Goal: Information Seeking & Learning: Understand process/instructions

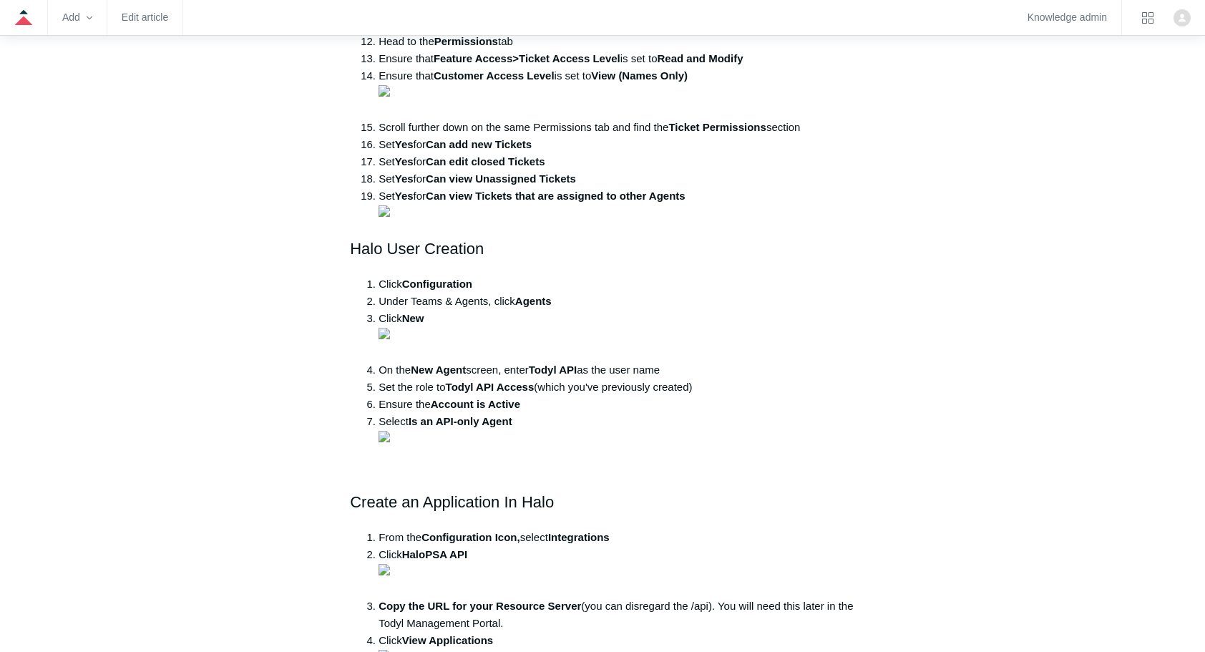
scroll to position [1059, 0]
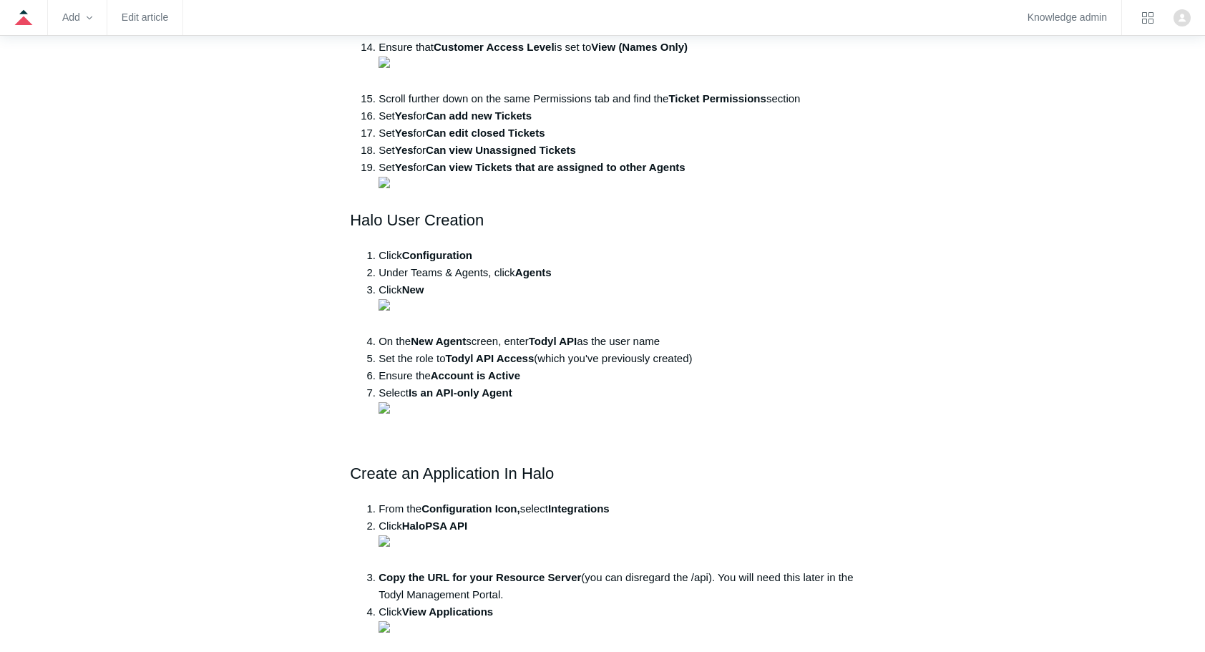
click at [259, 371] on aside "Articles in this section Halo PSA Integration Guide Kaseya BMS Integration Guid…" at bounding box center [257, 367] width 141 height 2522
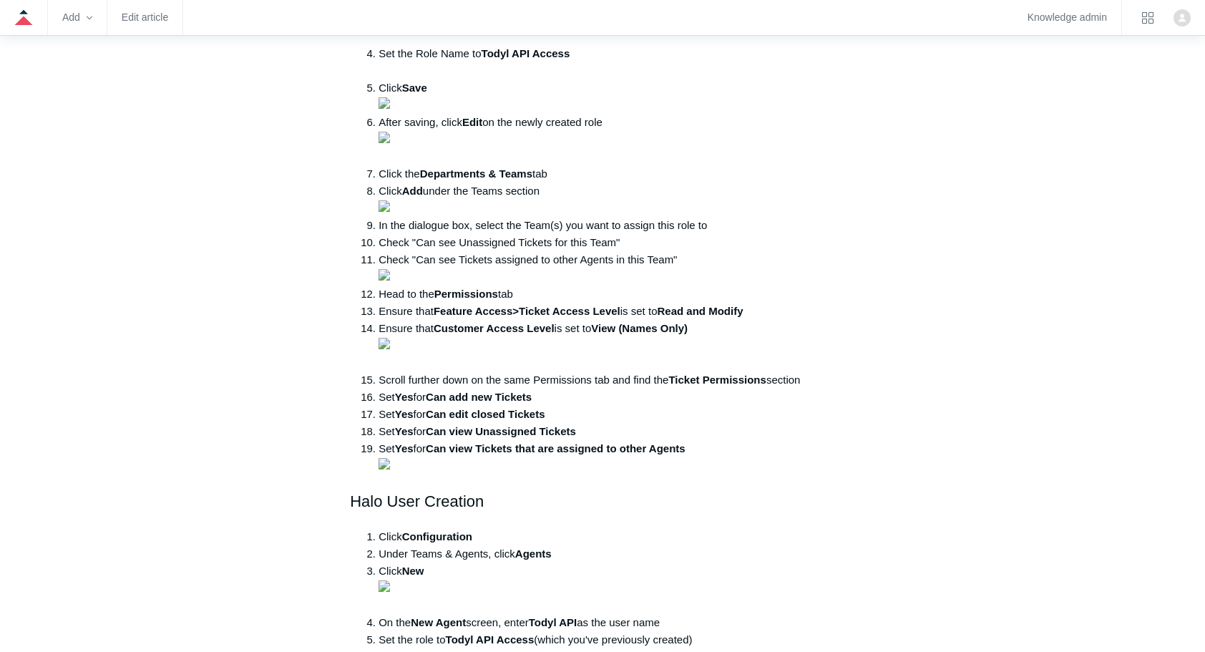
scroll to position [830, 0]
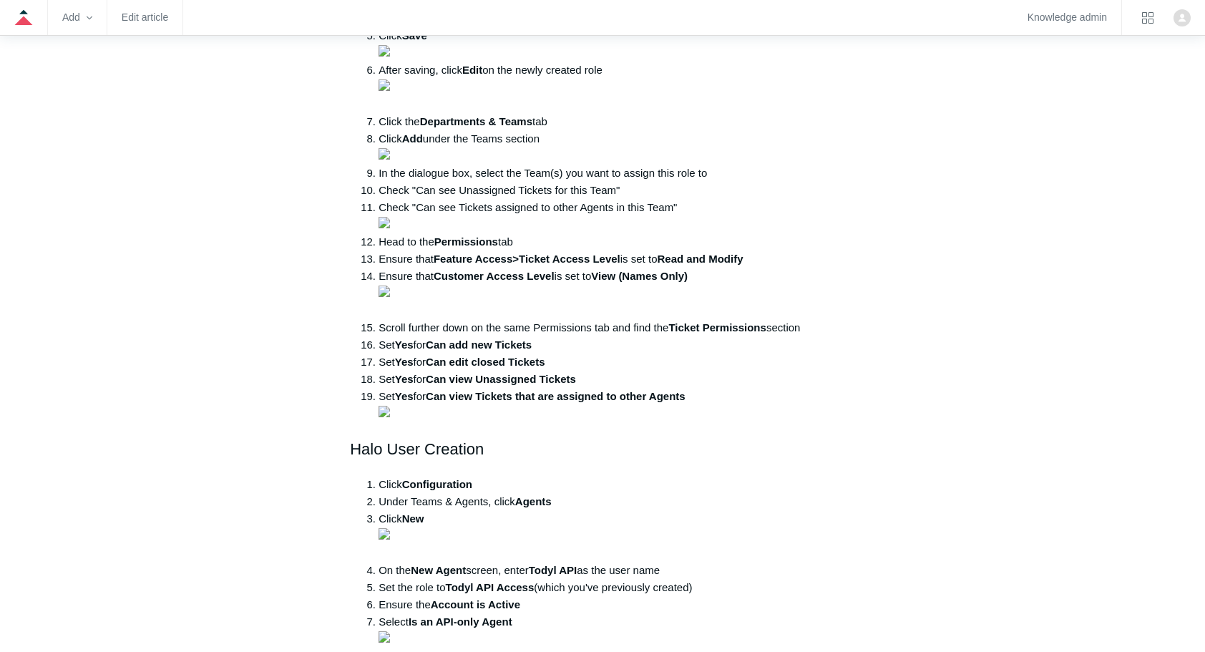
click at [185, 301] on main "Todyl Support Center Integration Guides PSA/RMM Integrations Articles in this s…" at bounding box center [602, 564] width 1205 height 2615
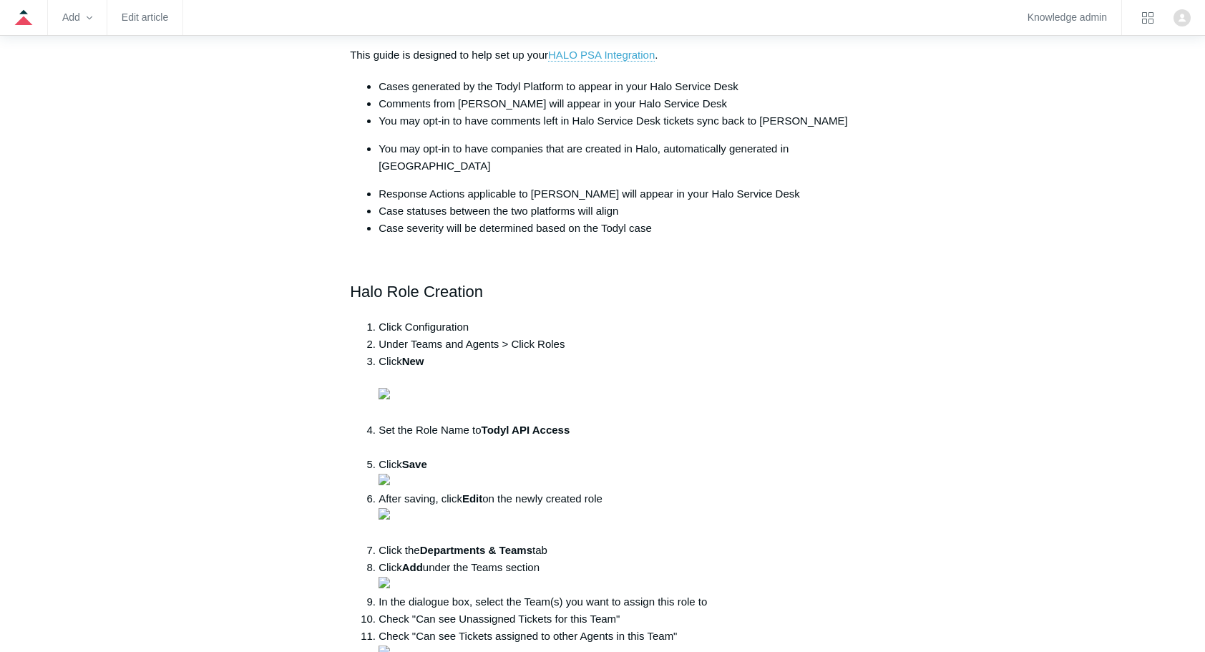
scroll to position [401, 0]
click at [390, 400] on img at bounding box center [384, 394] width 11 height 11
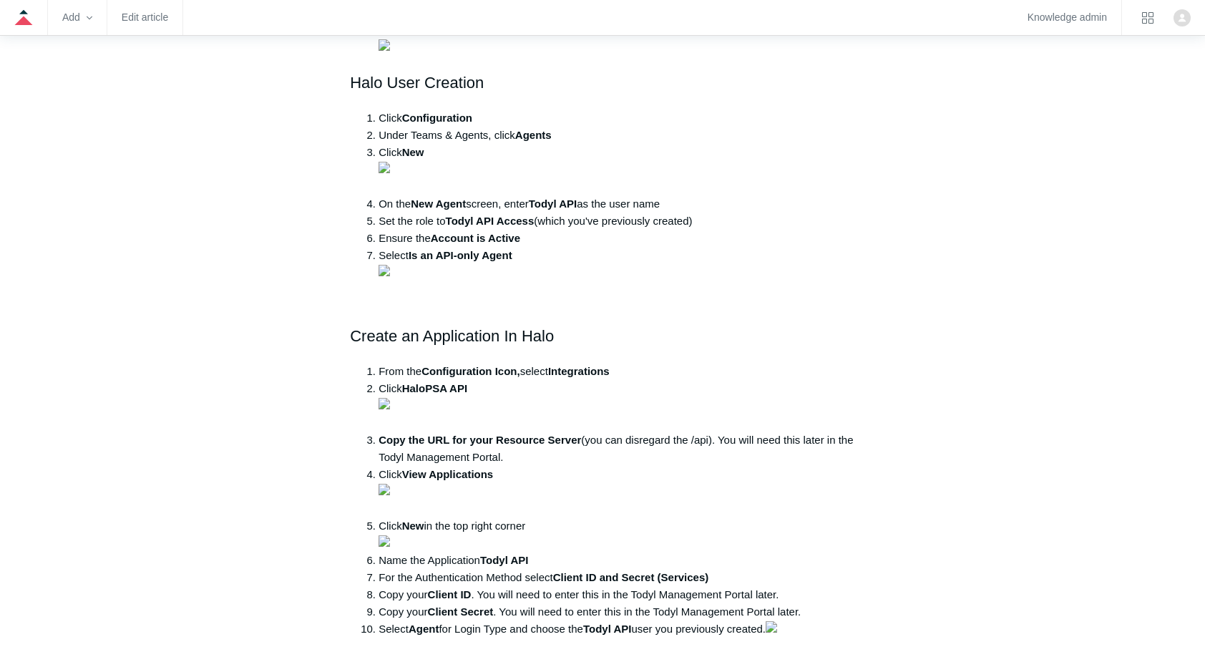
scroll to position [1288, 0]
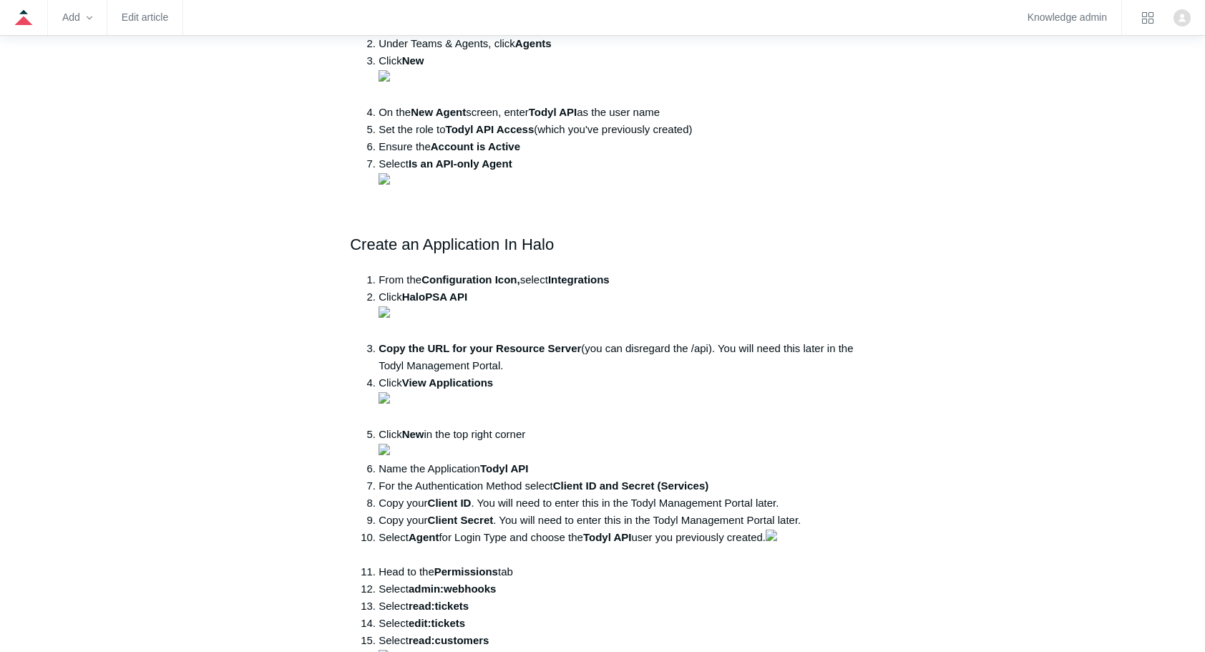
click at [298, 270] on aside "Articles in this section Halo PSA Integration Guide Kaseya BMS Integration Guid…" at bounding box center [257, 138] width 141 height 2522
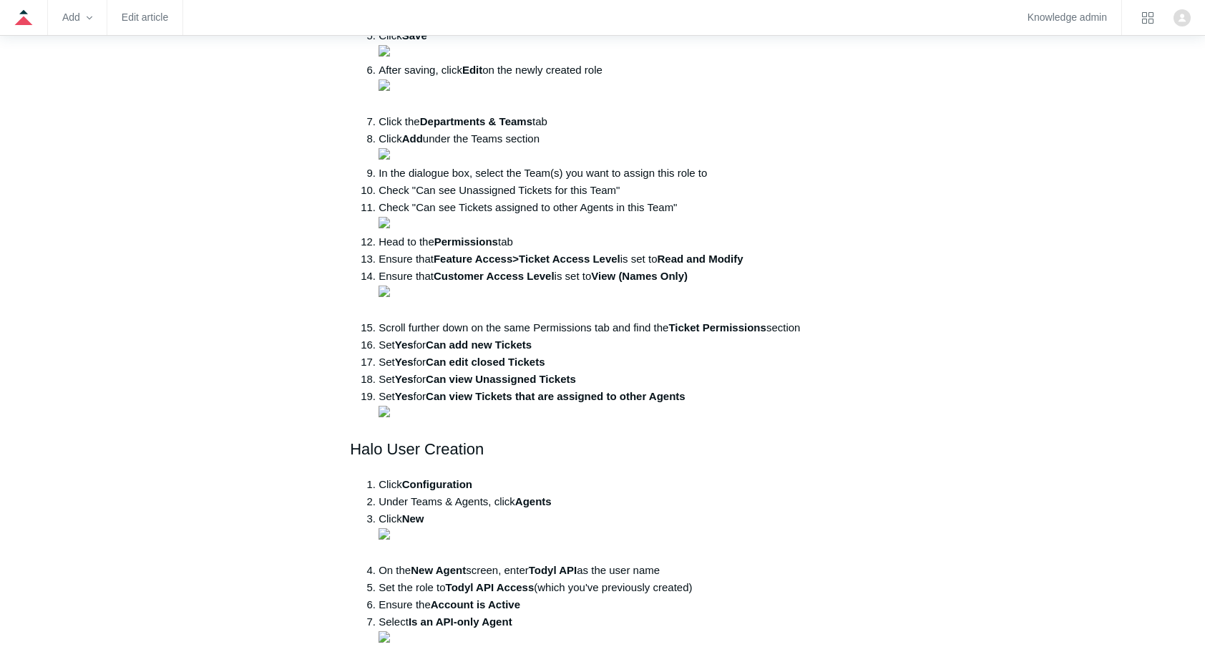
scroll to position [859, 0]
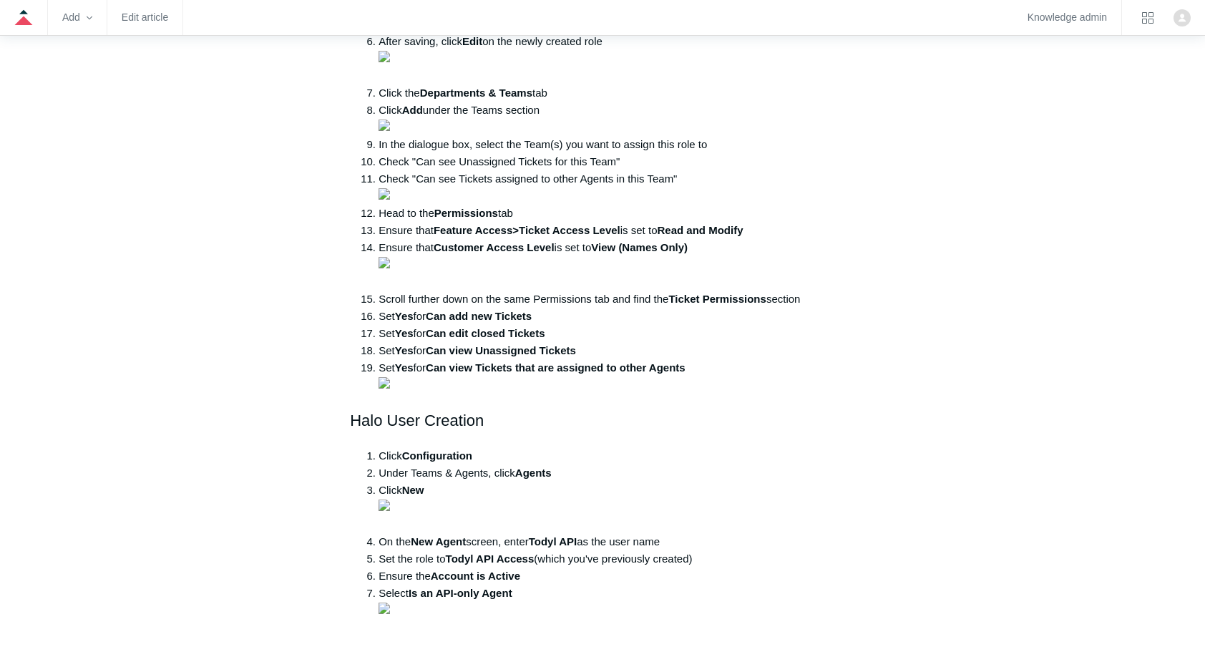
click at [270, 449] on aside "Articles in this section Halo PSA Integration Guide Kaseya BMS Integration Guid…" at bounding box center [257, 568] width 141 height 2522
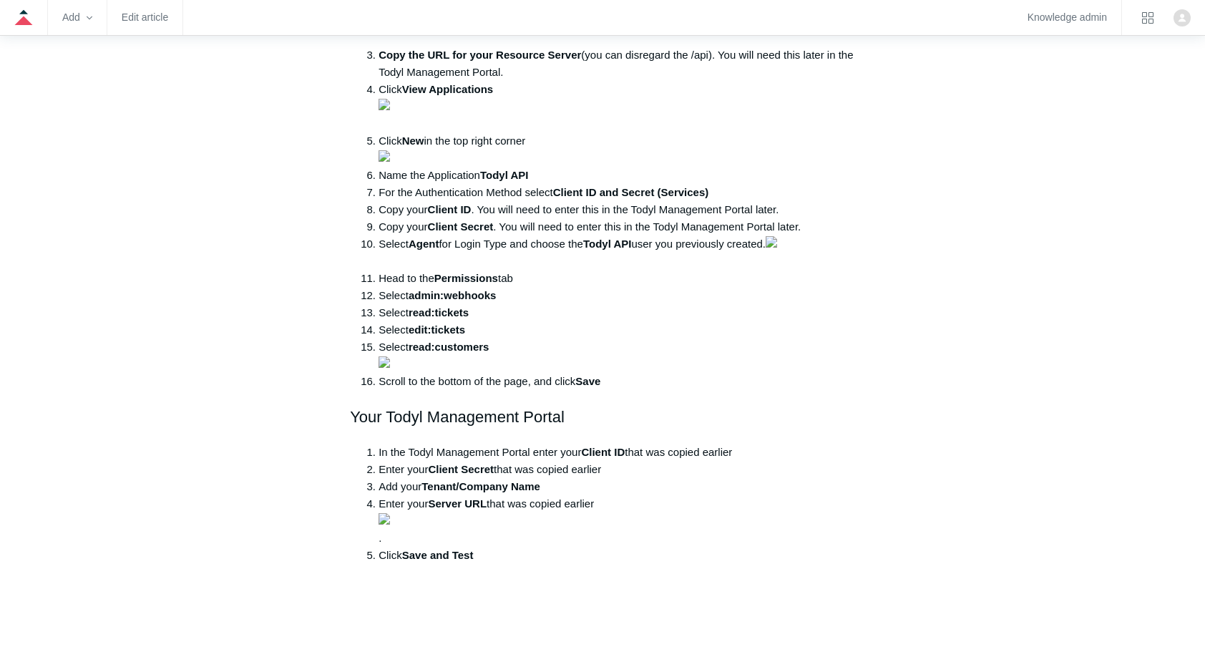
scroll to position [1574, 0]
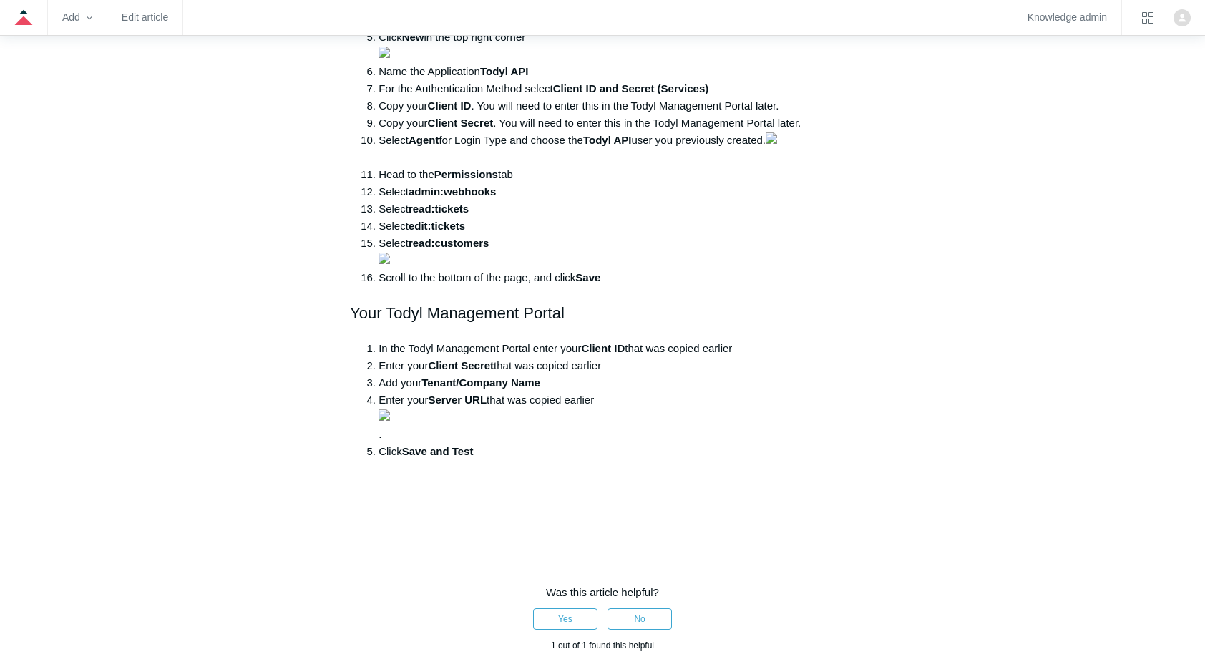
scroll to position [1689, 0]
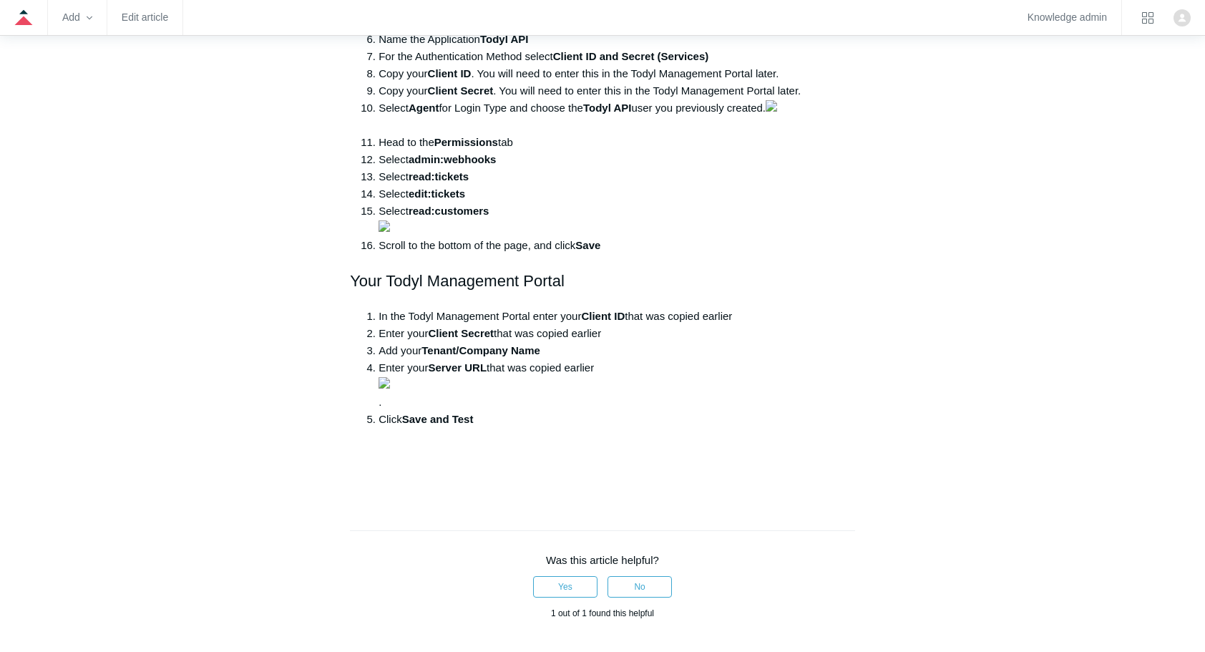
scroll to position [1746, 0]
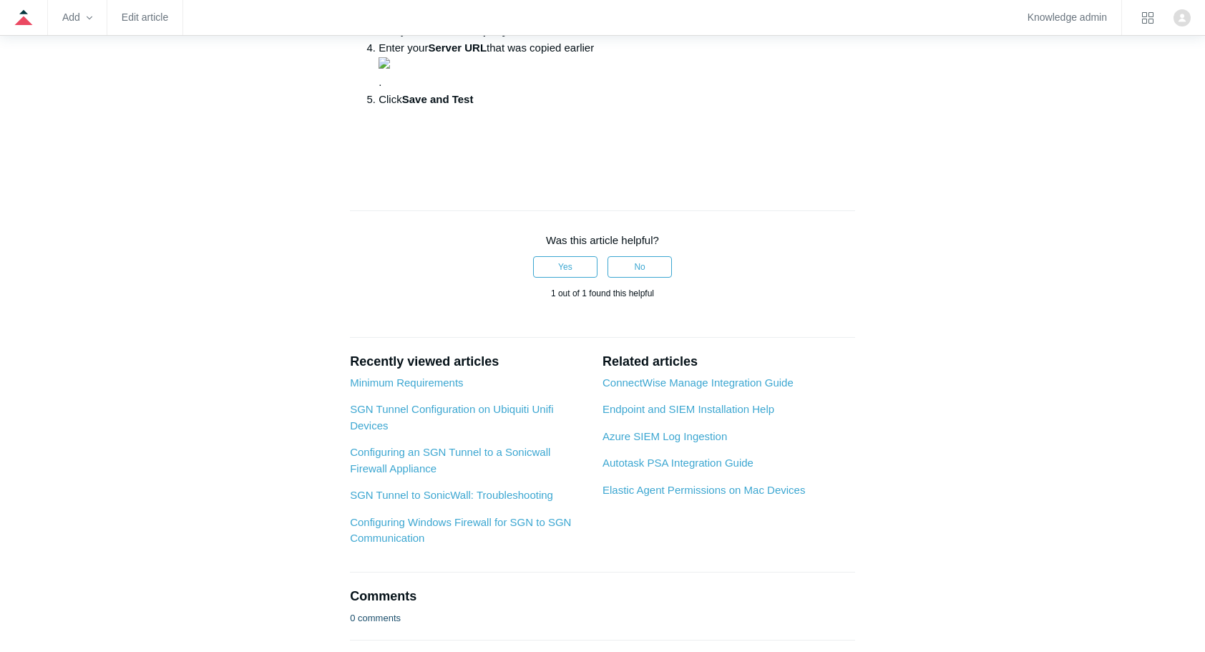
scroll to position [2089, 0]
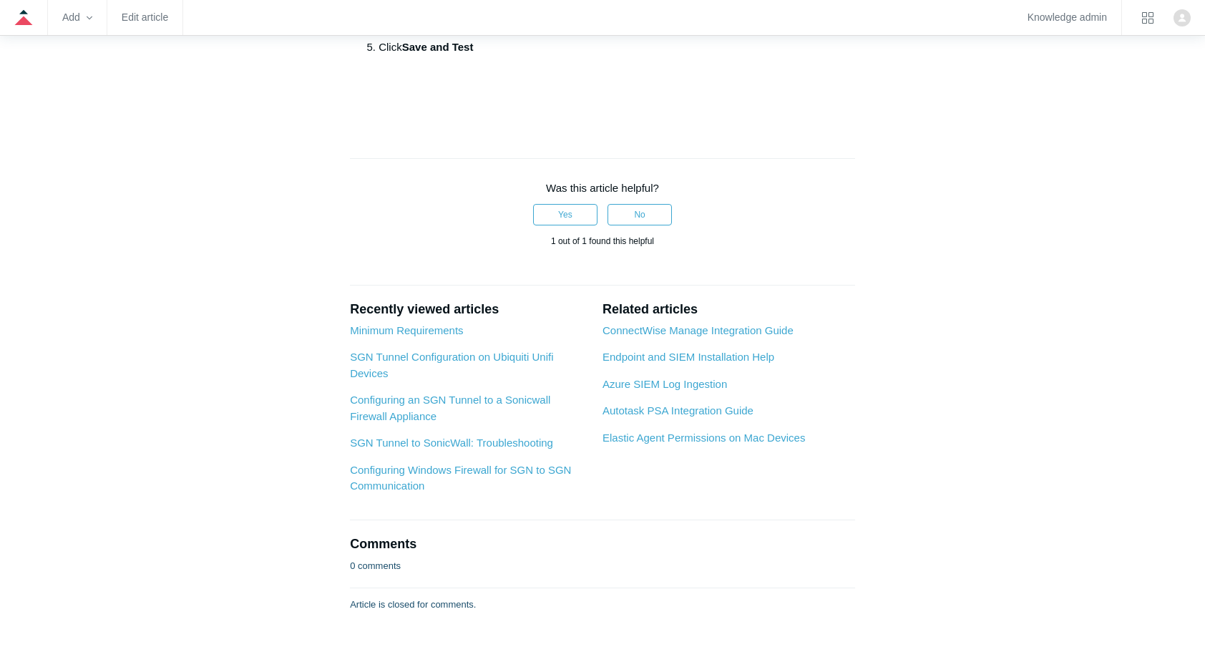
drag, startPoint x: 384, startPoint y: 253, endPoint x: 574, endPoint y: 253, distance: 190.3
drag, startPoint x: 574, startPoint y: 253, endPoint x: 526, endPoint y: 235, distance: 51.2
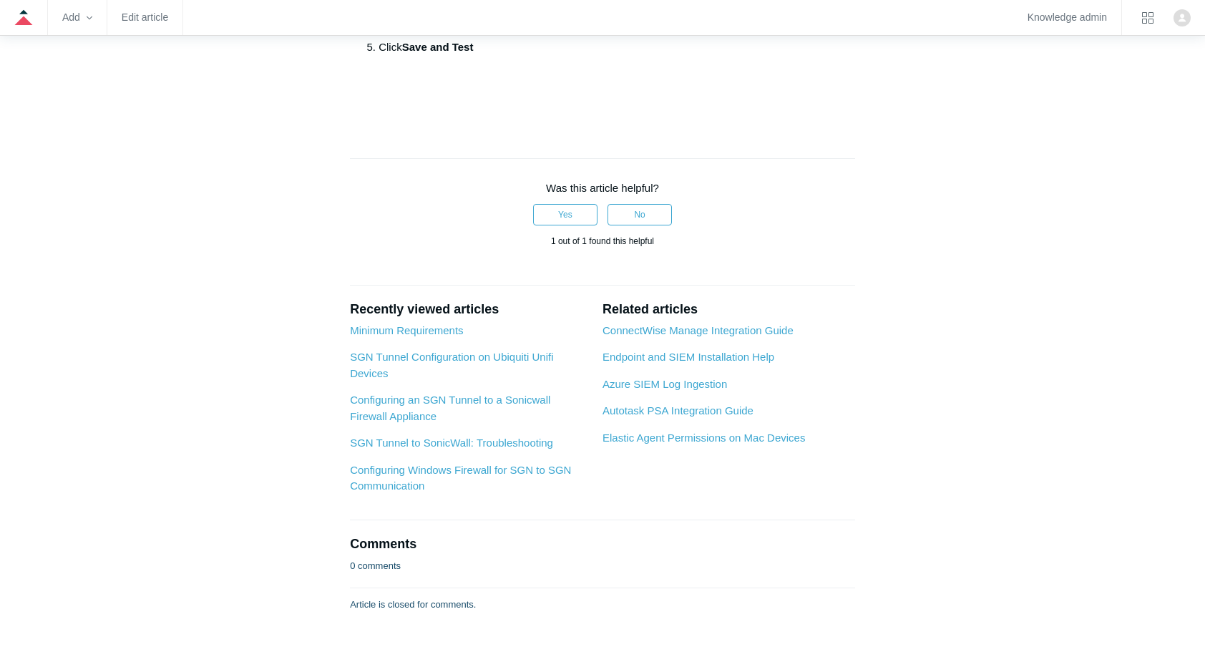
drag, startPoint x: 436, startPoint y: 254, endPoint x: 560, endPoint y: 252, distance: 123.8
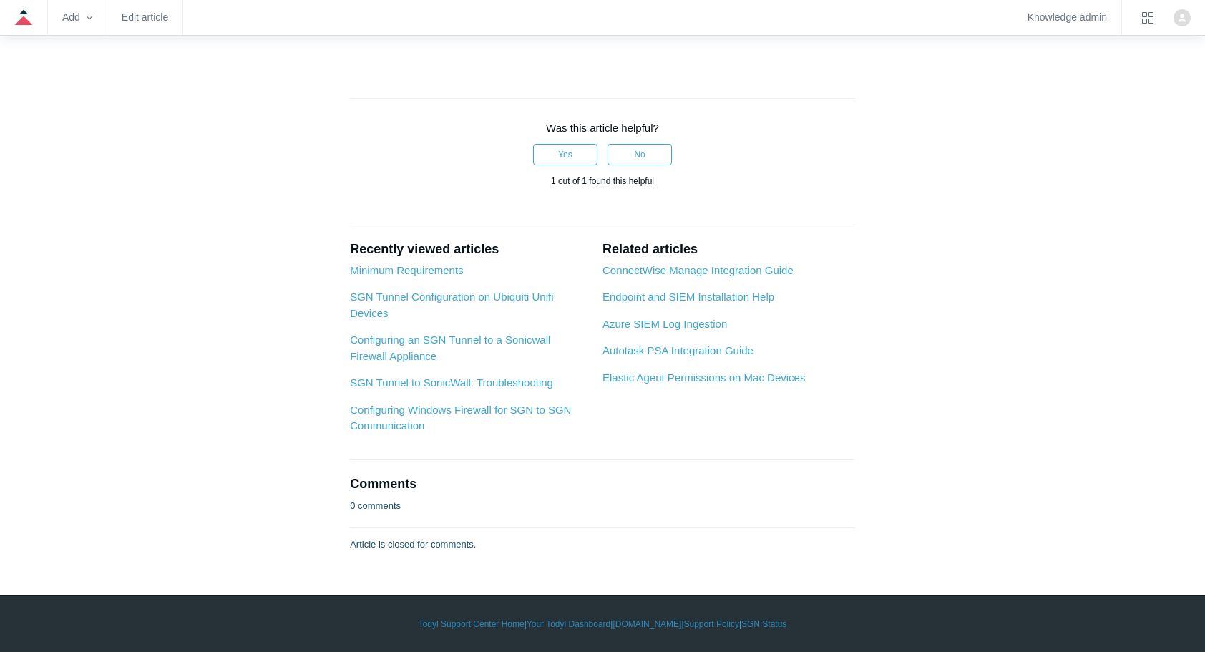
scroll to position [2261, 0]
drag, startPoint x: 291, startPoint y: 527, endPoint x: 120, endPoint y: 407, distance: 208.6
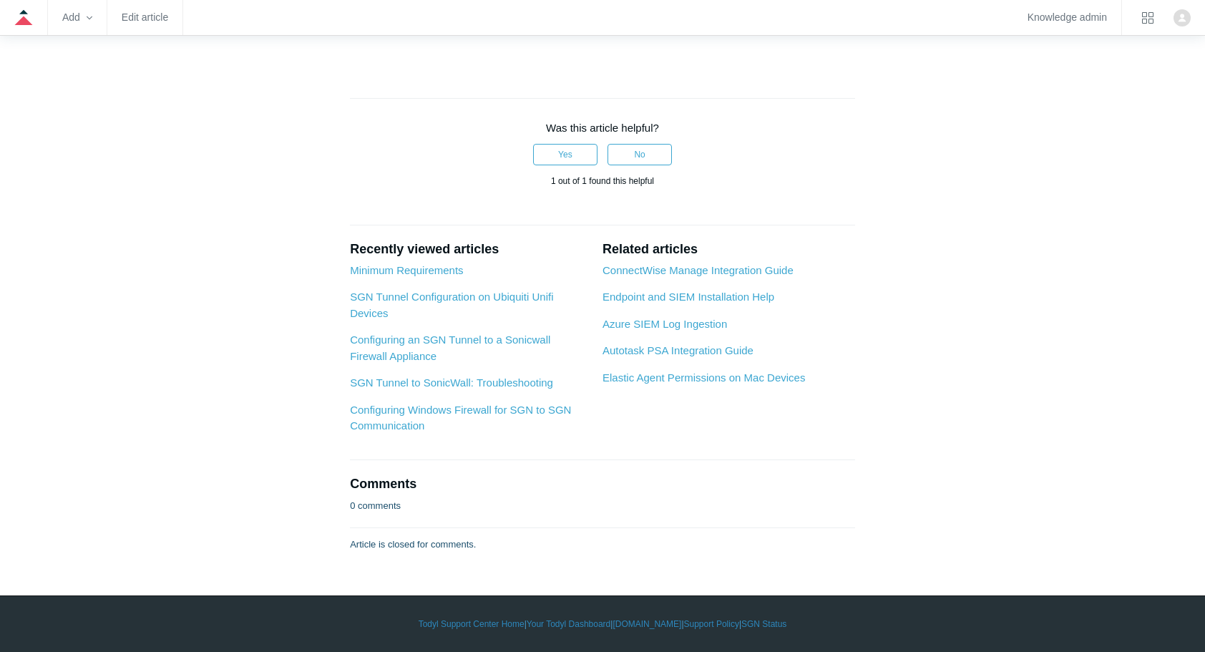
scroll to position [3606, 0]
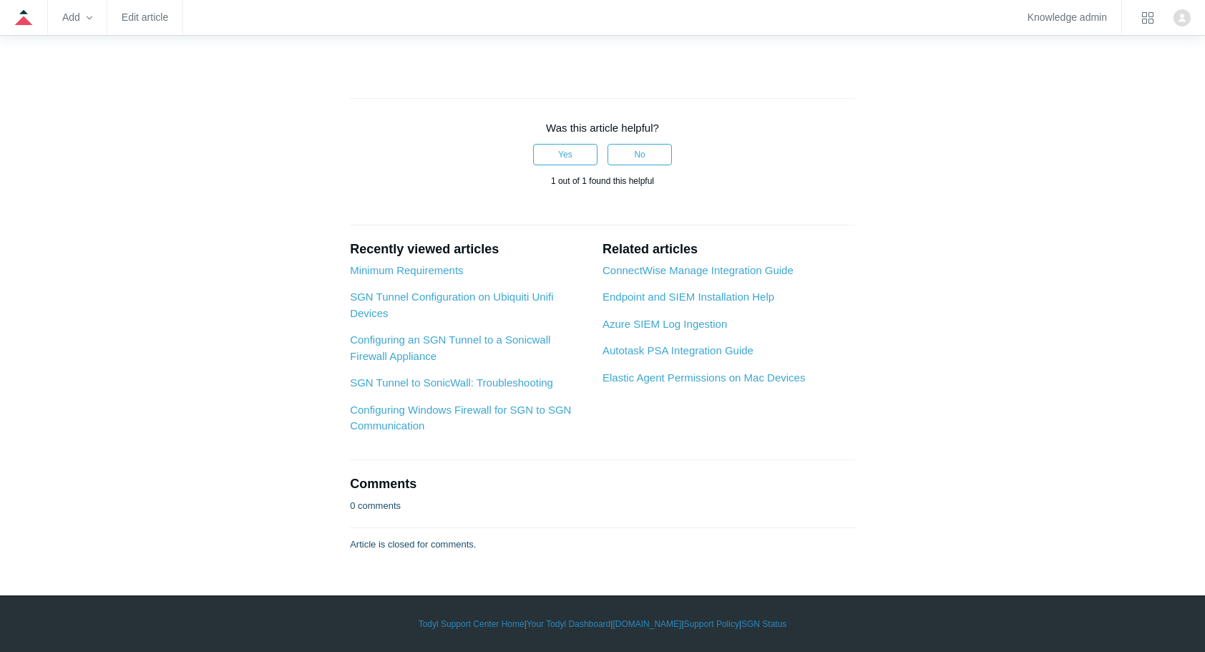
scroll to position [4522, 0]
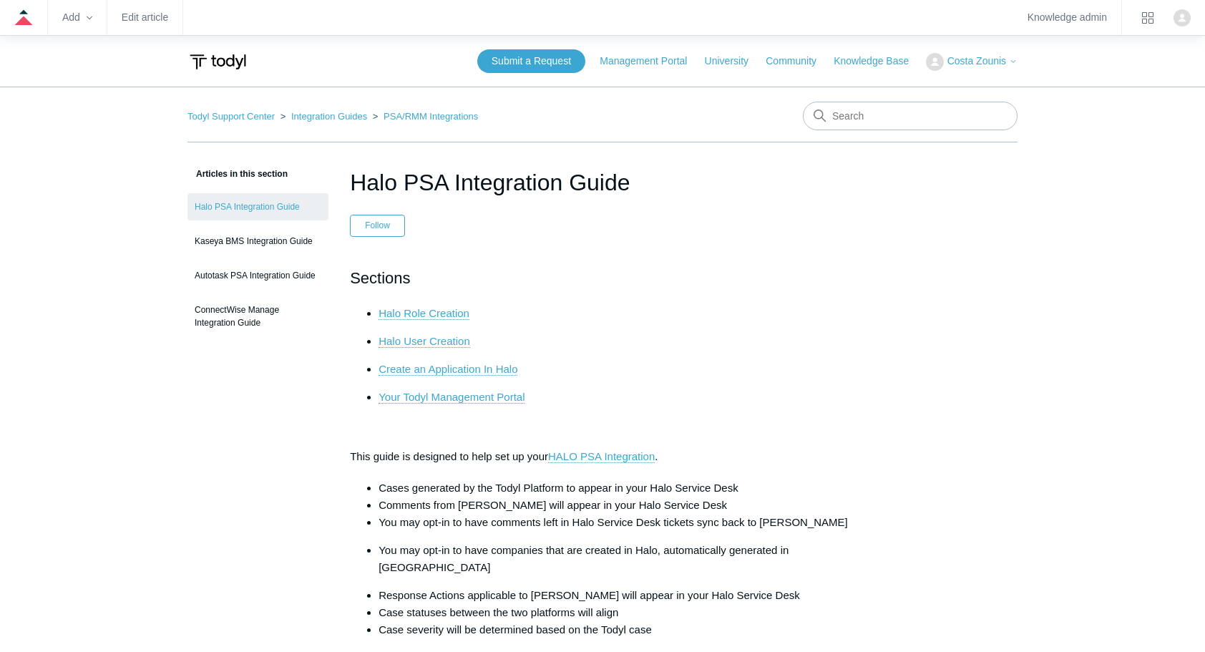
click at [517, 331] on ul "Halo Role Creation Halo User Creation Create an Application In Halo Your Todyl …" at bounding box center [609, 355] width 491 height 101
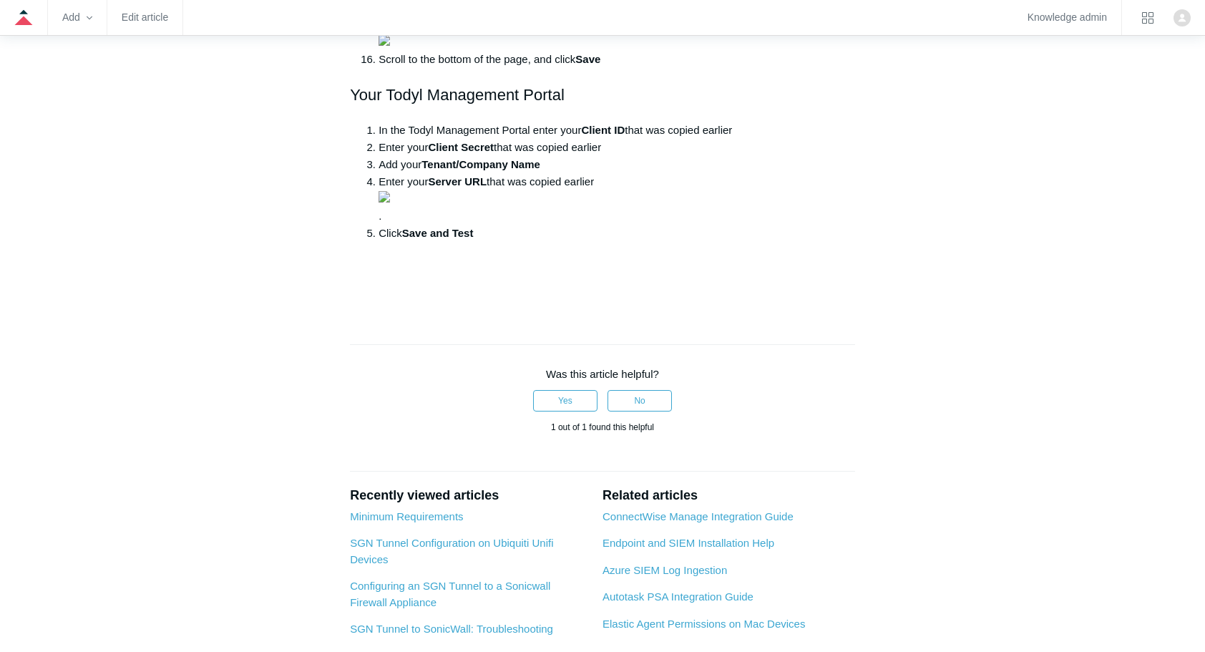
scroll to position [1946, 0]
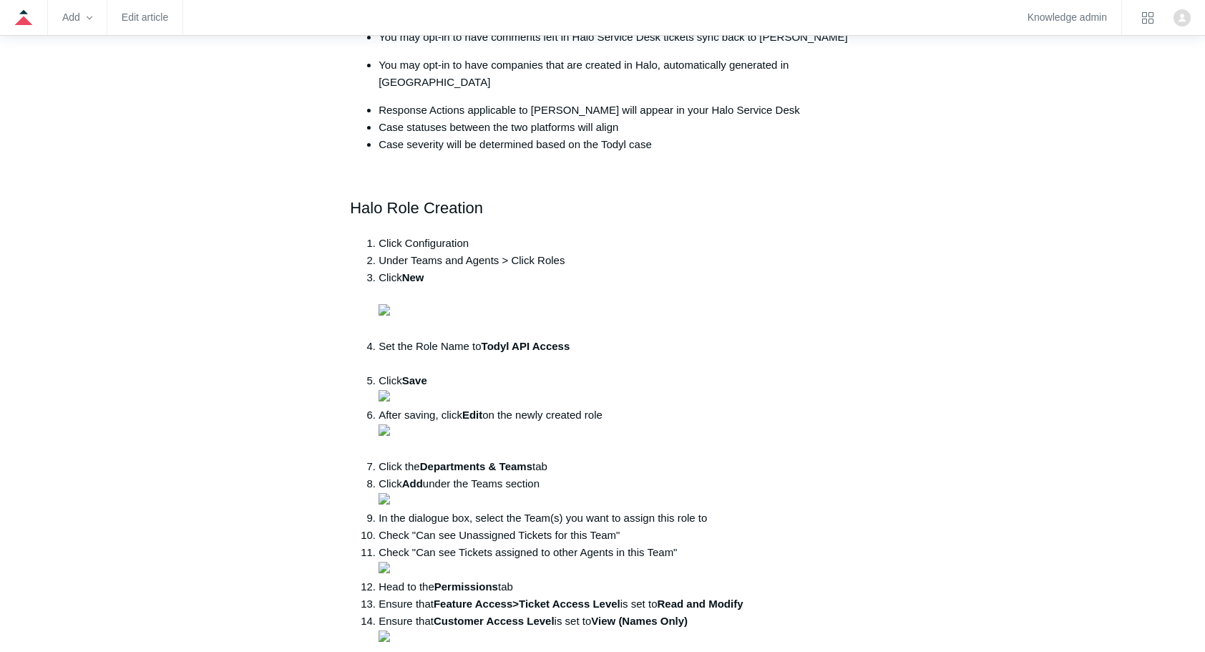
scroll to position [487, 0]
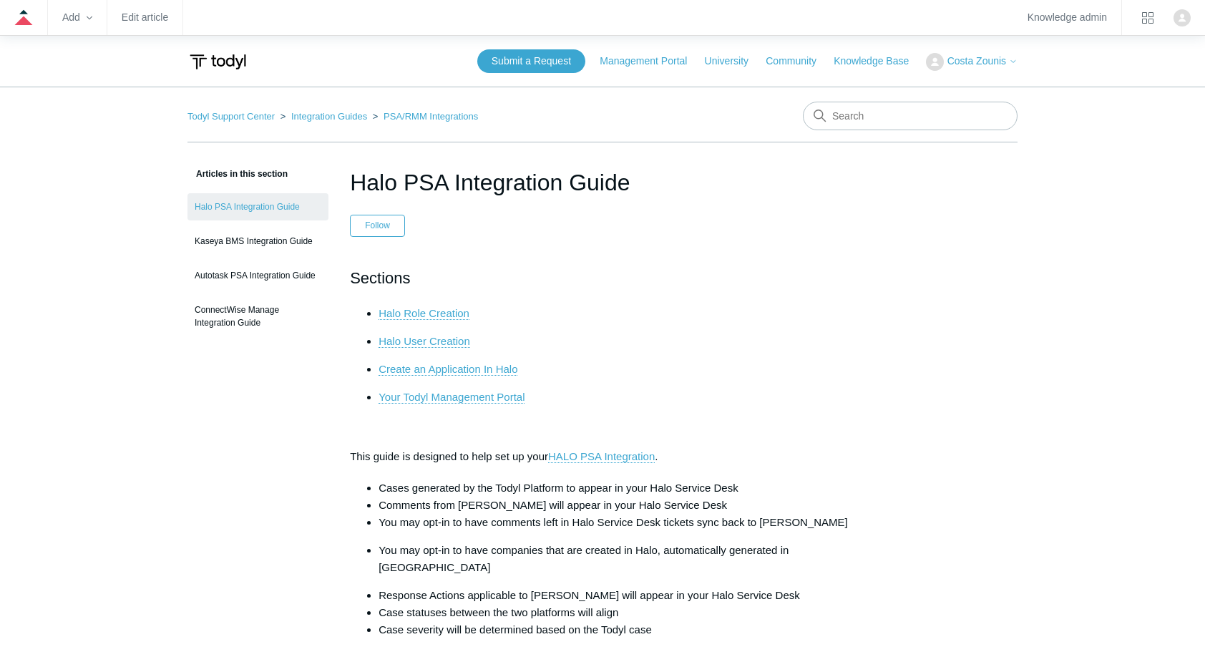
scroll to position [487, 0]
